Goal: Task Accomplishment & Management: Manage account settings

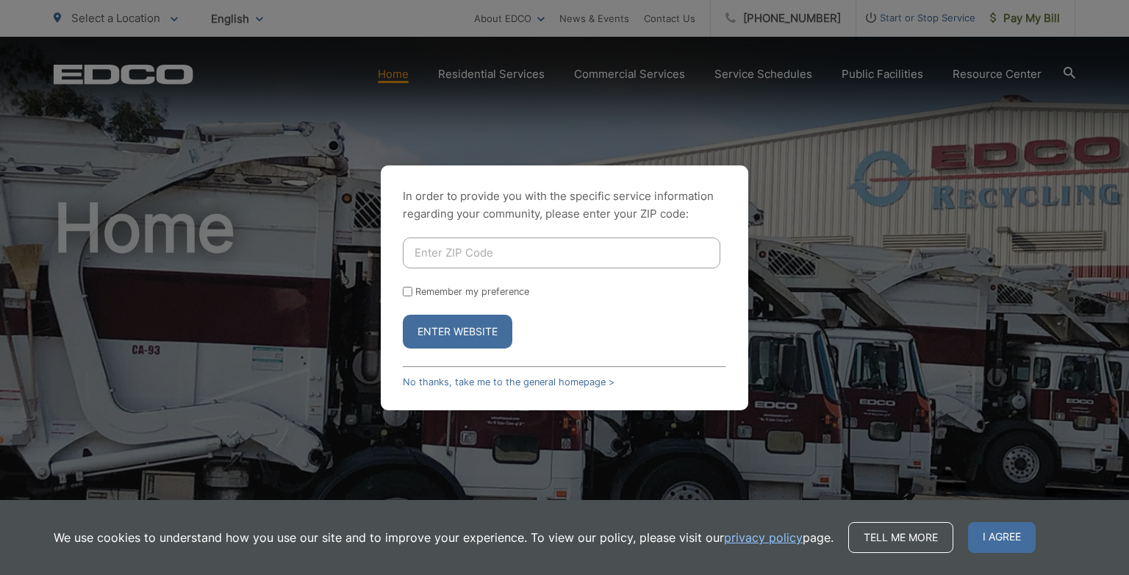
click at [482, 254] on input "Enter ZIP Code" at bounding box center [562, 252] width 318 height 31
type input "92064"
click at [487, 340] on button "Enter Website" at bounding box center [458, 332] width 110 height 34
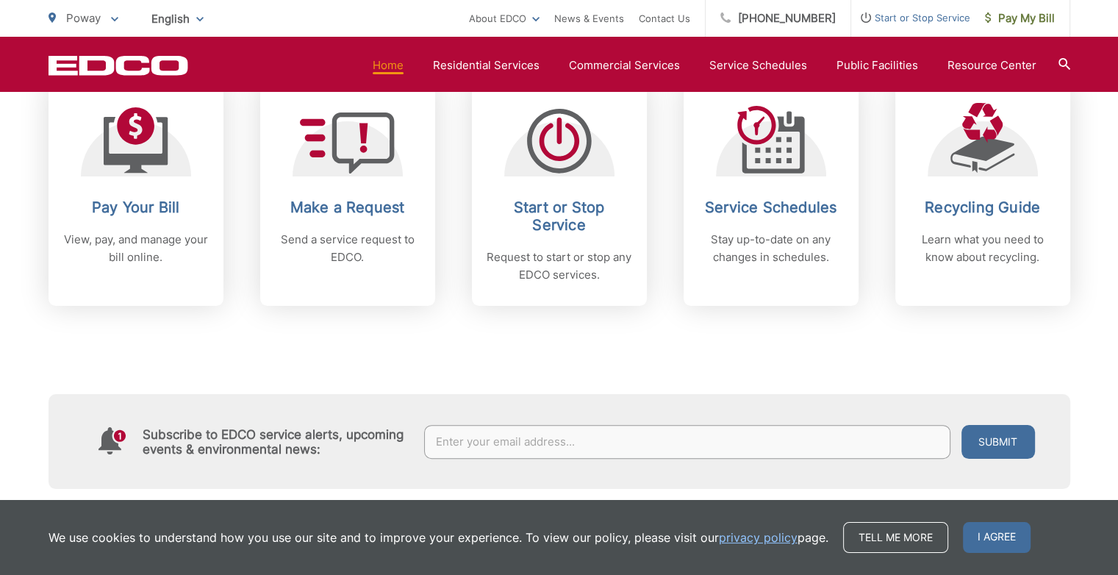
scroll to position [661, 0]
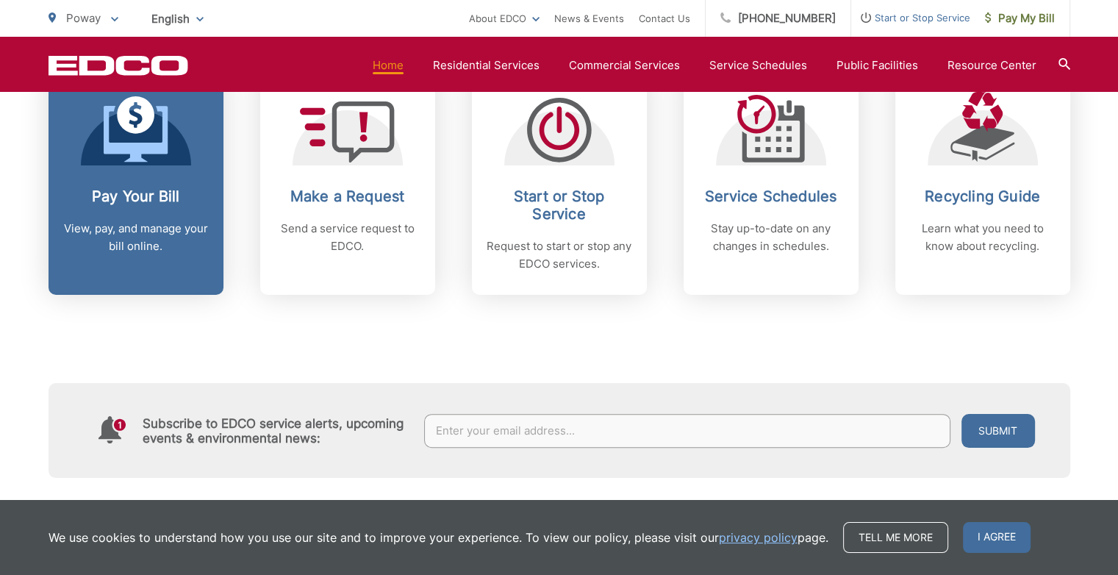
click at [168, 233] on p "View, pay, and manage your bill online." at bounding box center [136, 237] width 146 height 35
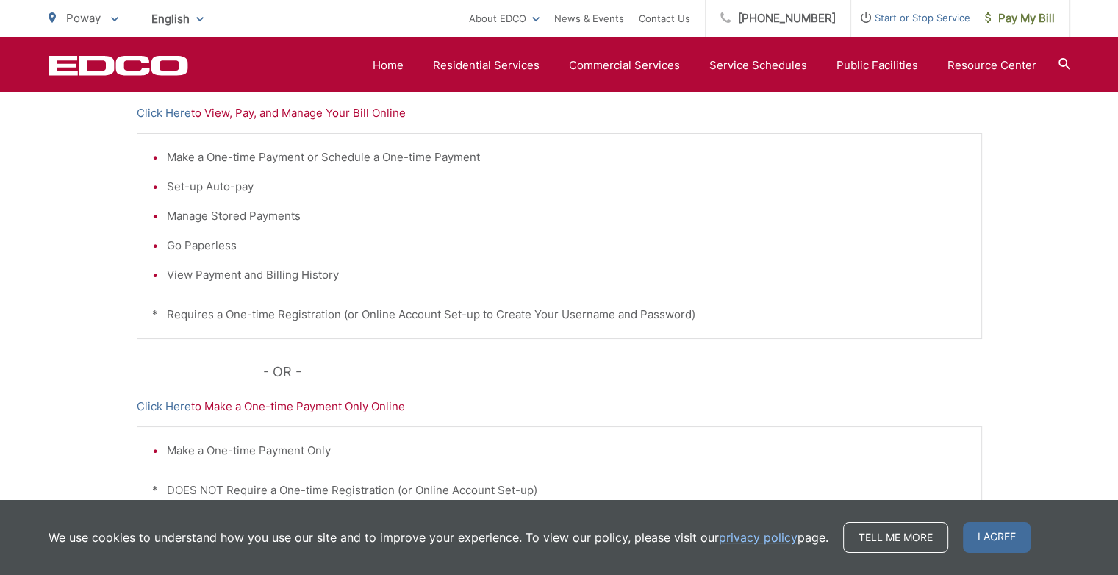
scroll to position [323, 0]
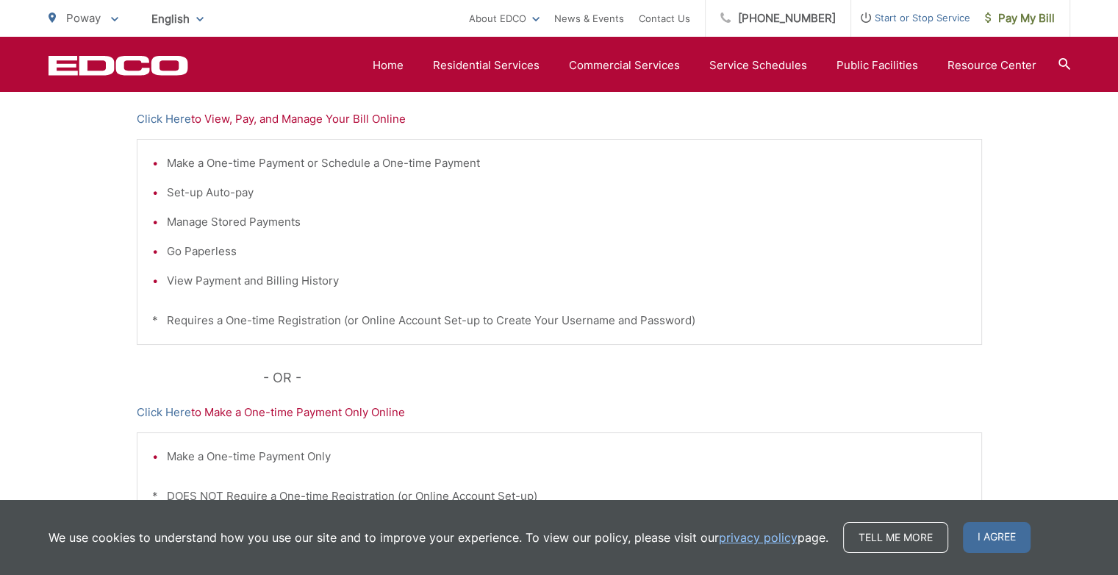
click at [253, 281] on li "View Payment and Billing History" at bounding box center [567, 281] width 800 height 18
click at [197, 281] on li "View Payment and Billing History" at bounding box center [567, 281] width 800 height 18
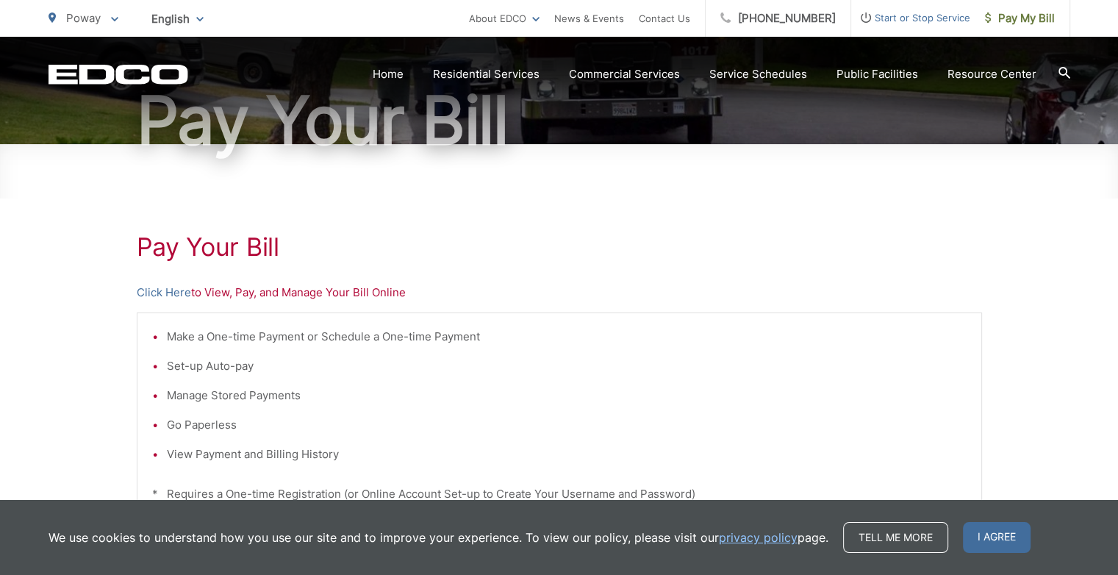
scroll to position [176, 0]
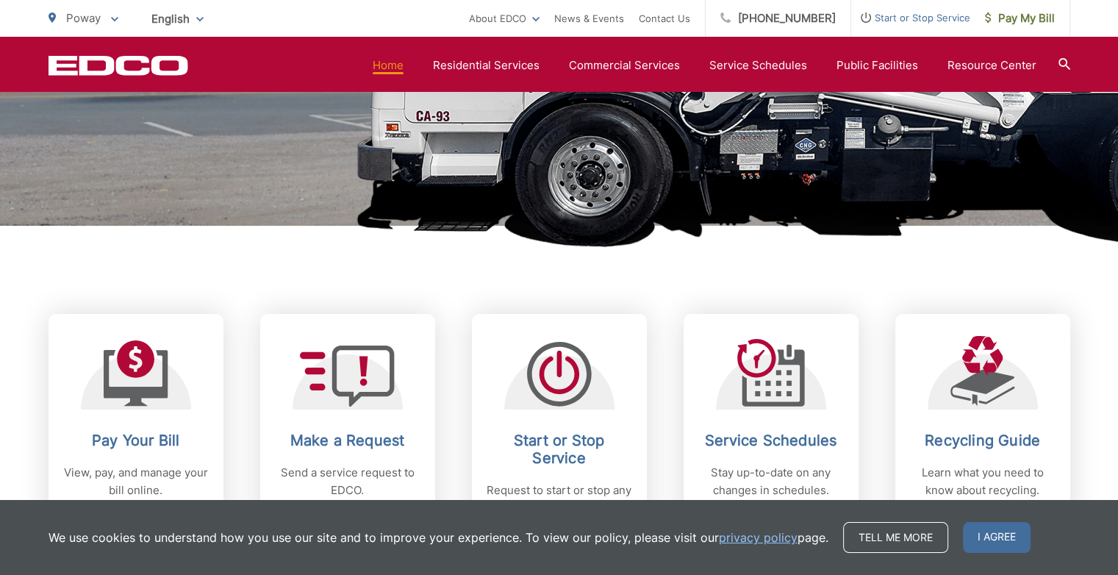
scroll to position [294, 0]
